Goal: Task Accomplishment & Management: Manage account settings

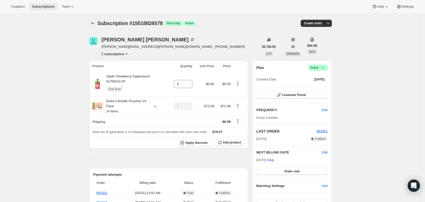
click at [48, 7] on span "Subscriptions" at bounding box center [43, 7] width 23 height 4
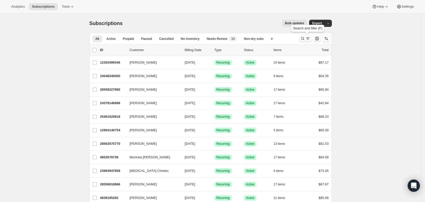
click at [305, 38] on icon "Search and filter results" at bounding box center [302, 38] width 5 height 5
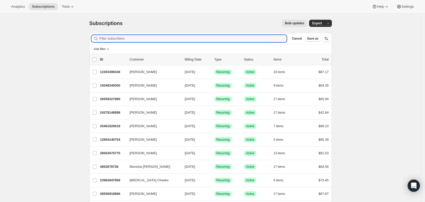
paste input "[EMAIL_ADDRESS][DOMAIN_NAME]"
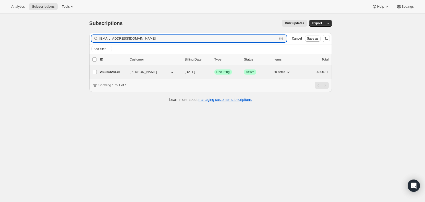
type input "[EMAIL_ADDRESS][DOMAIN_NAME]"
click at [195, 71] on span "[DATE]" at bounding box center [190, 72] width 10 height 4
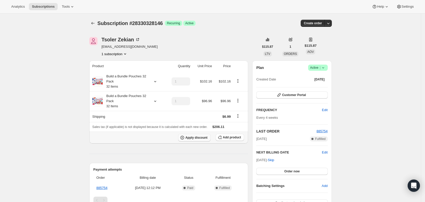
click at [204, 138] on span "Apply discount" at bounding box center [196, 137] width 22 height 4
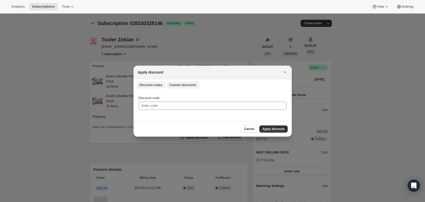
click at [181, 83] on span "Custom discounts" at bounding box center [182, 85] width 27 height 4
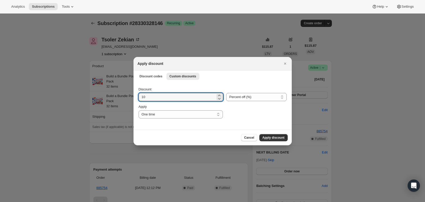
drag, startPoint x: 151, startPoint y: 96, endPoint x: 135, endPoint y: 98, distance: 16.2
click at [135, 98] on div "Discount 10 Percent off (%) Amount off ($) Percent off (%) Apply One time Speci…" at bounding box center [212, 106] width 158 height 48
type input "25"
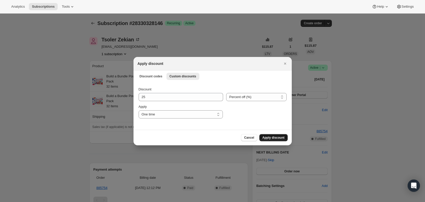
click at [280, 135] on span "Apply discount" at bounding box center [273, 137] width 22 height 4
